Goal: Information Seeking & Learning: Learn about a topic

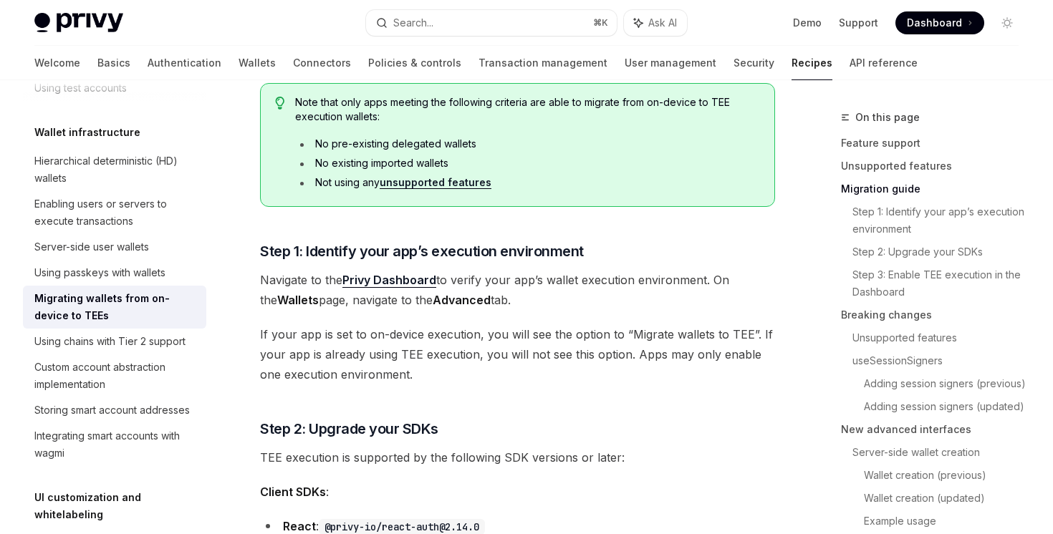
scroll to position [955, 0]
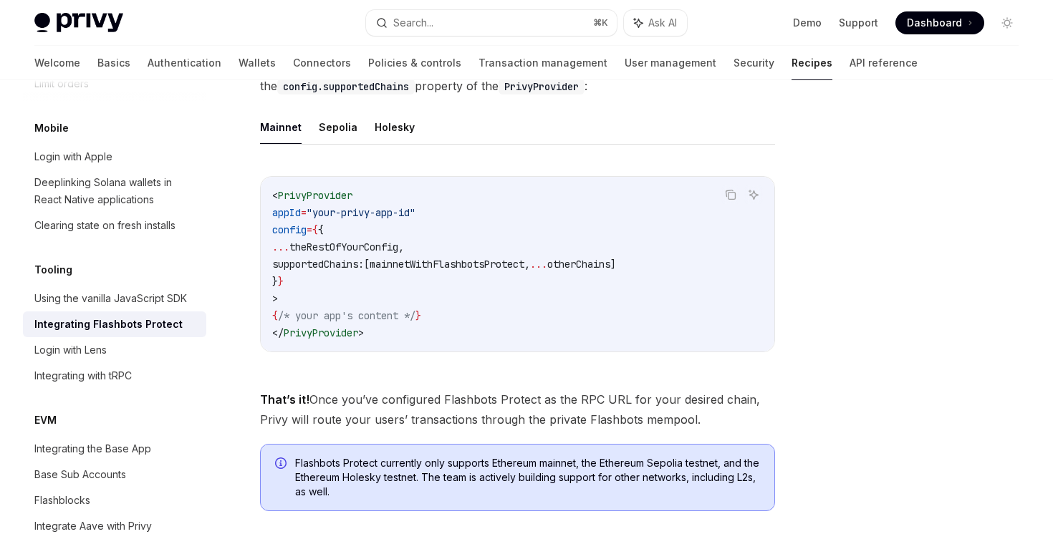
scroll to position [743, 0]
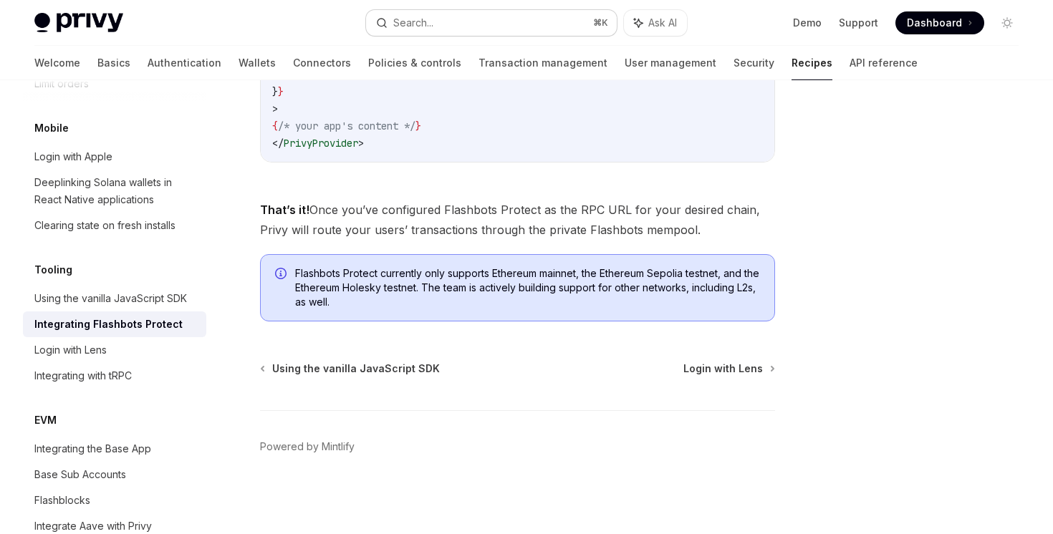
click at [525, 17] on button "Search... ⌘ K" at bounding box center [491, 23] width 250 height 26
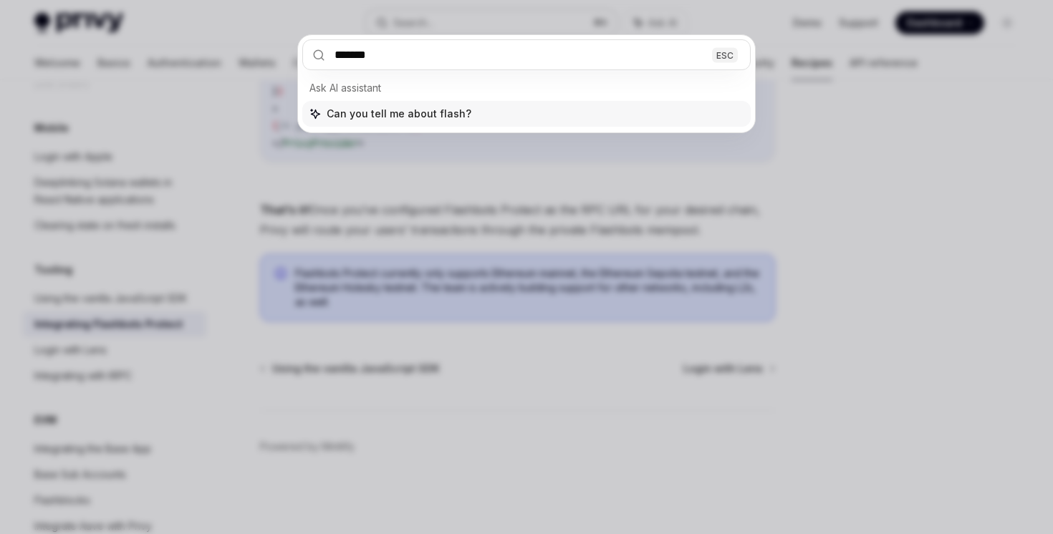
type input "********"
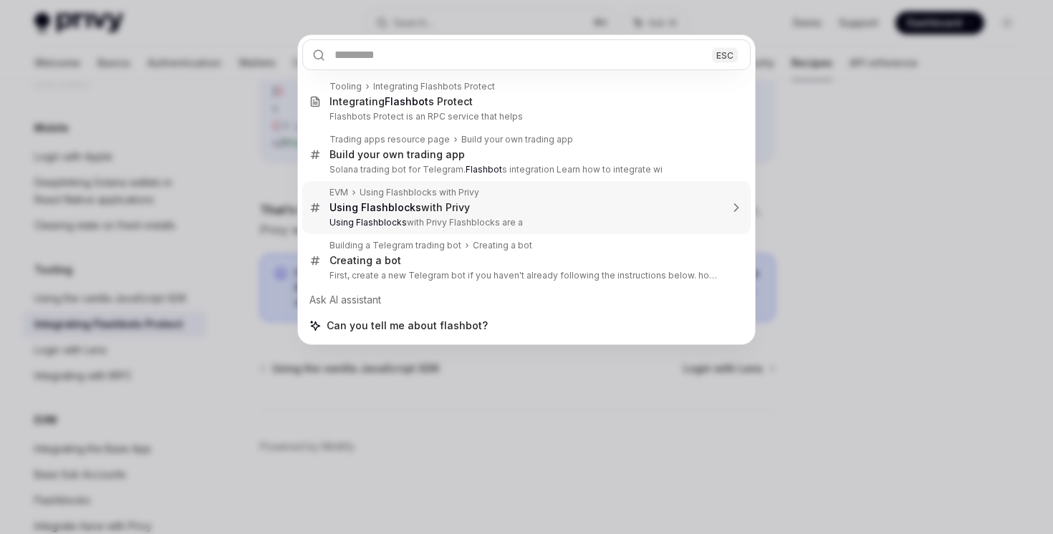
type textarea "*"
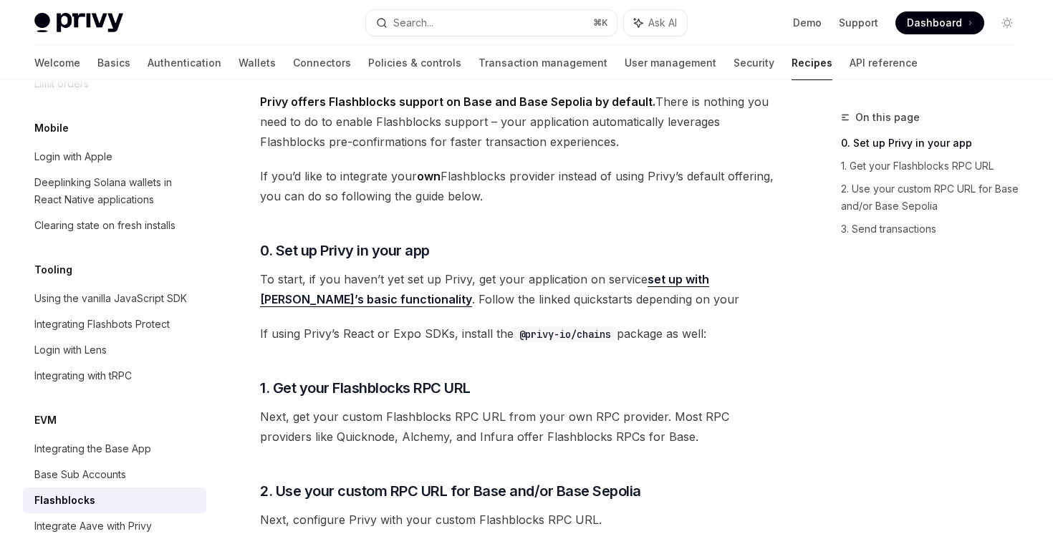
scroll to position [431, 0]
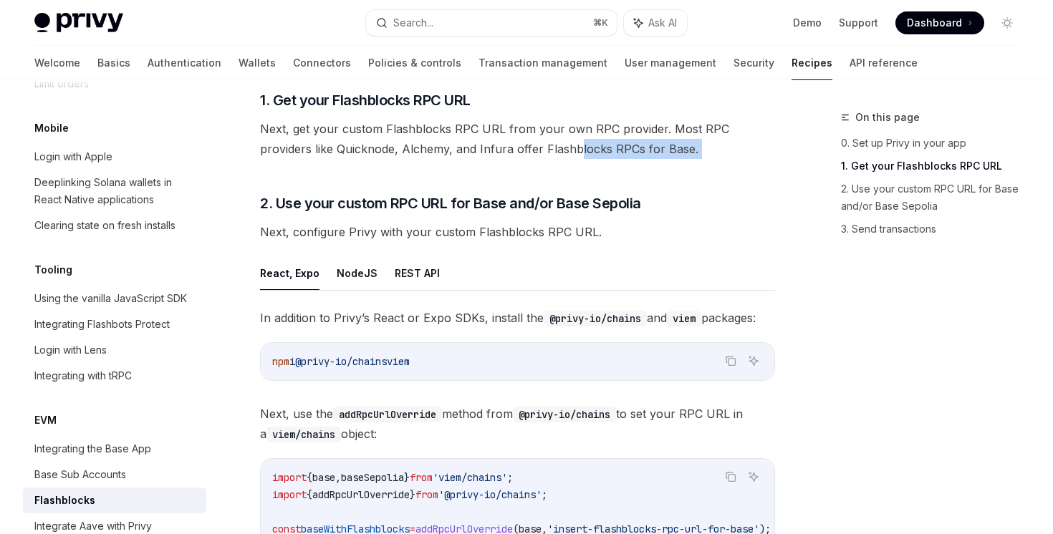
drag, startPoint x: 523, startPoint y: 145, endPoint x: 520, endPoint y: 168, distance: 22.5
click at [520, 168] on div "Flashblocks are a new development on the Base L2 that allow for faster transact…" at bounding box center [517, 400] width 515 height 1302
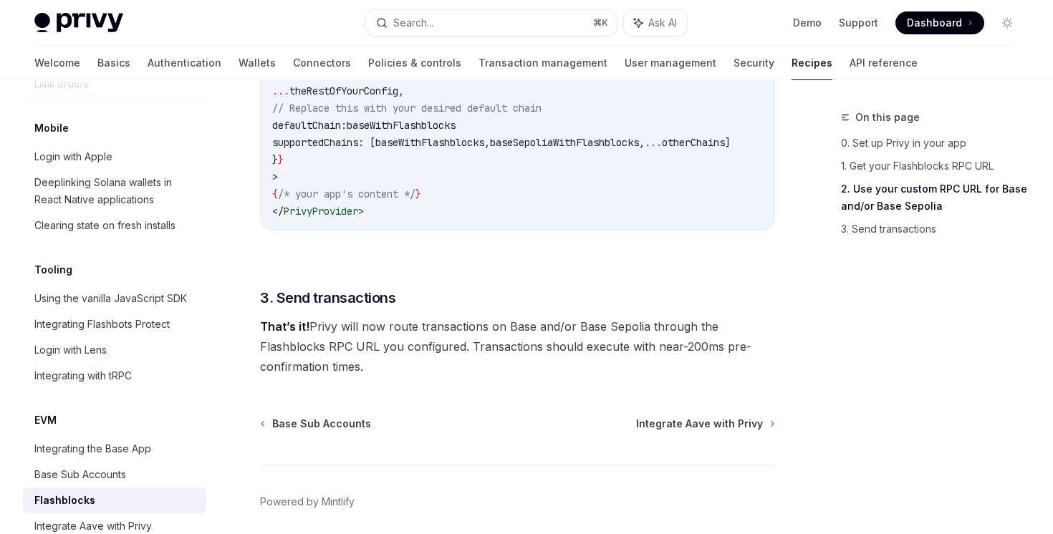
scroll to position [1172, 0]
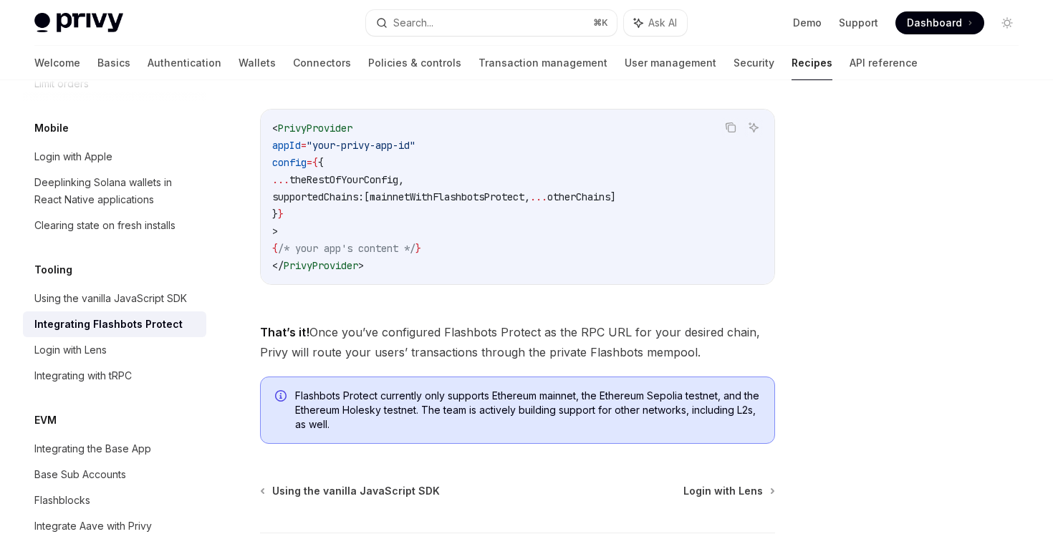
scroll to position [624, 0]
